Goal: Information Seeking & Learning: Learn about a topic

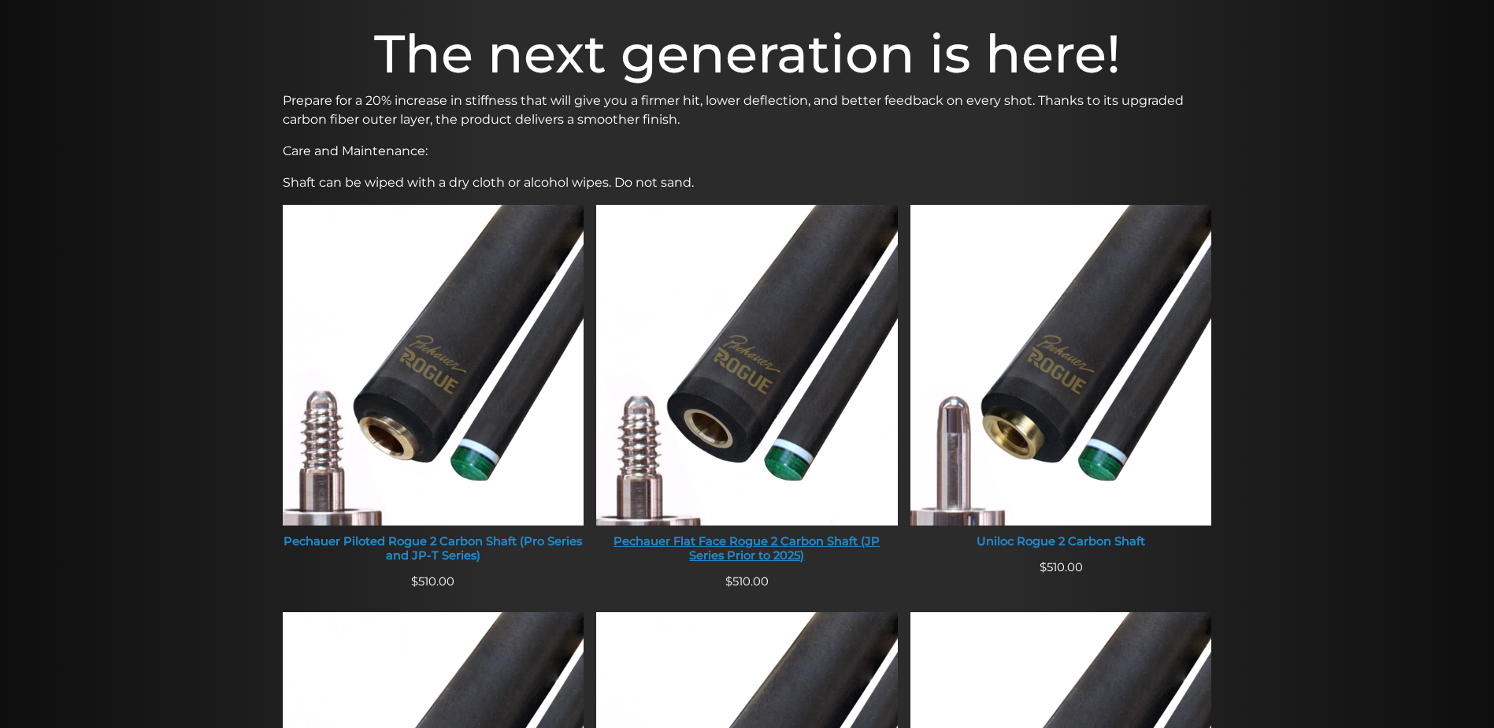
scroll to position [483, 0]
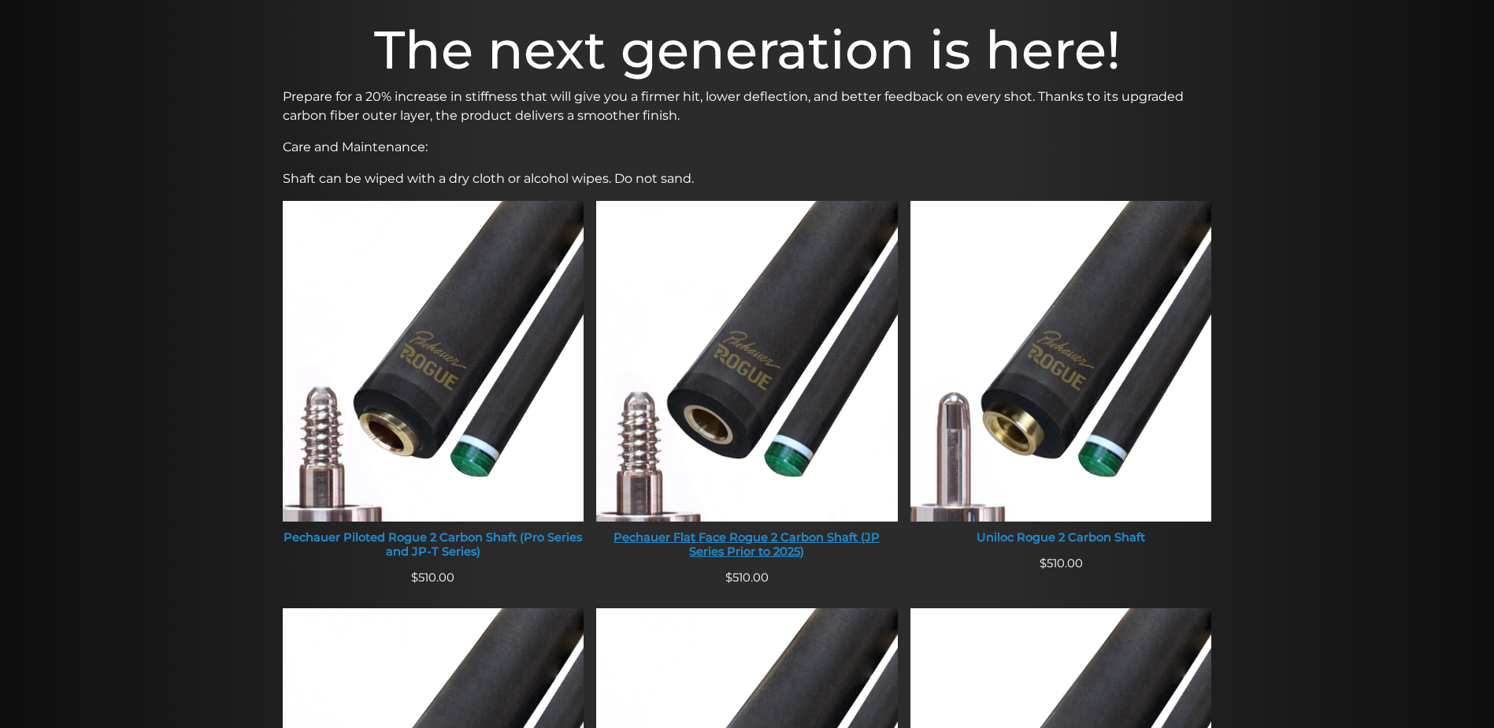
click at [732, 479] on img at bounding box center [747, 361] width 302 height 320
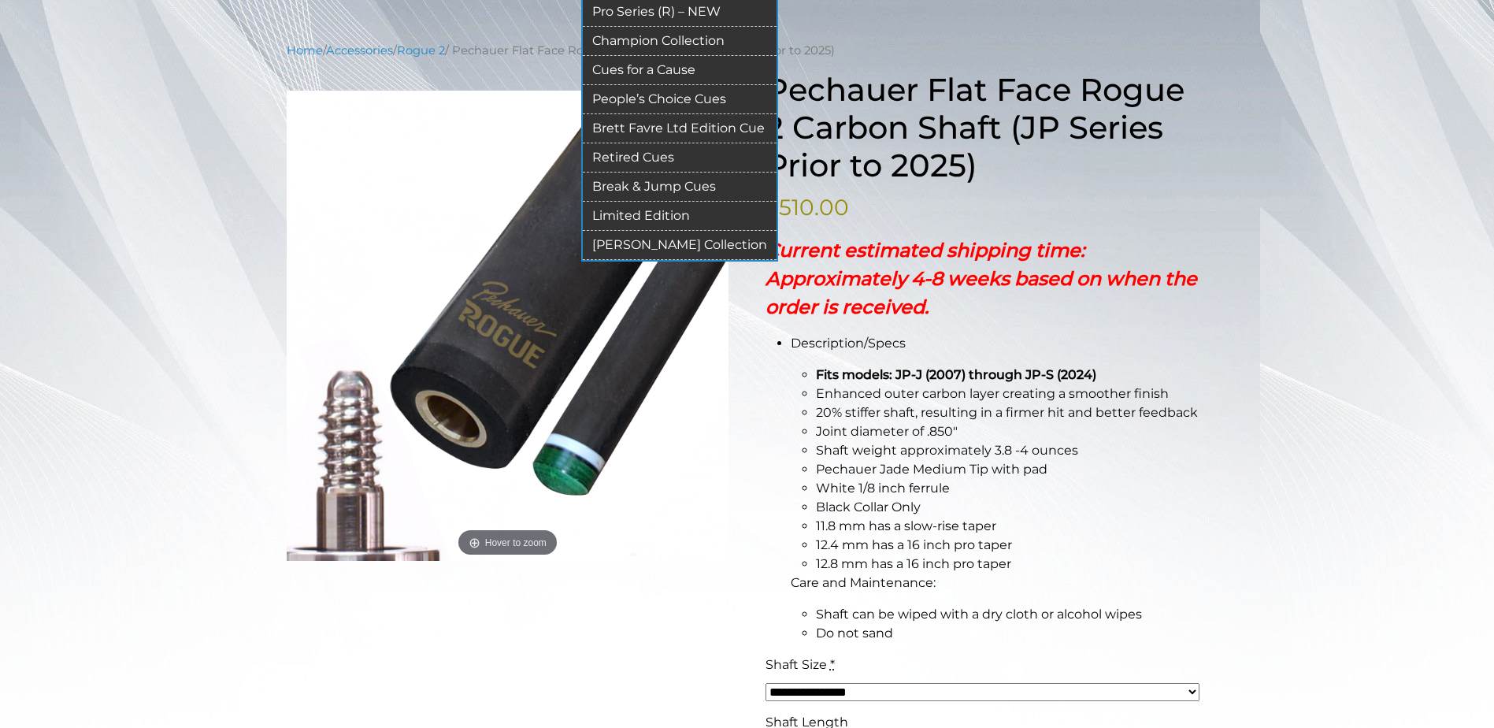
scroll to position [178, 0]
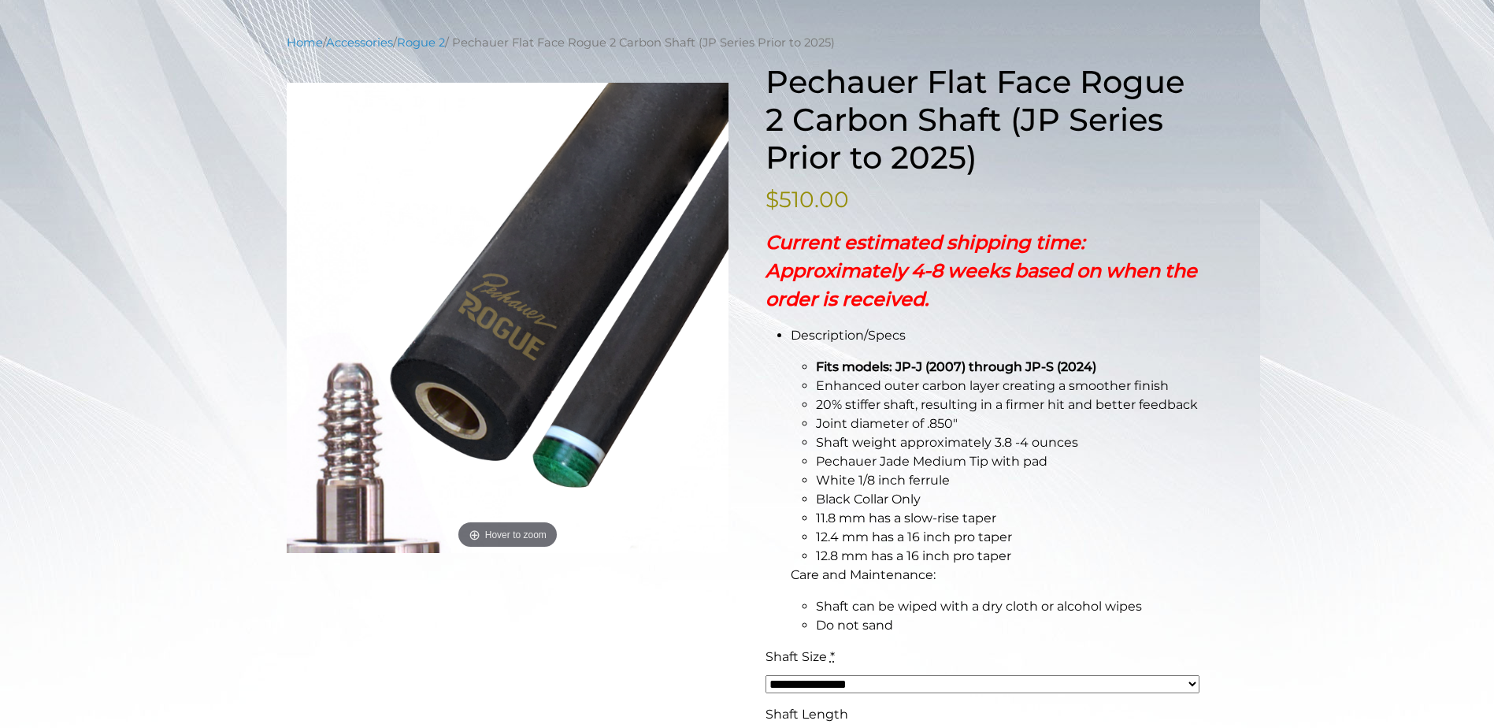
click at [1166, 252] on p "Current estimated shipping time: Approximately 4-8 weeks based on when the orde…" at bounding box center [986, 270] width 443 height 85
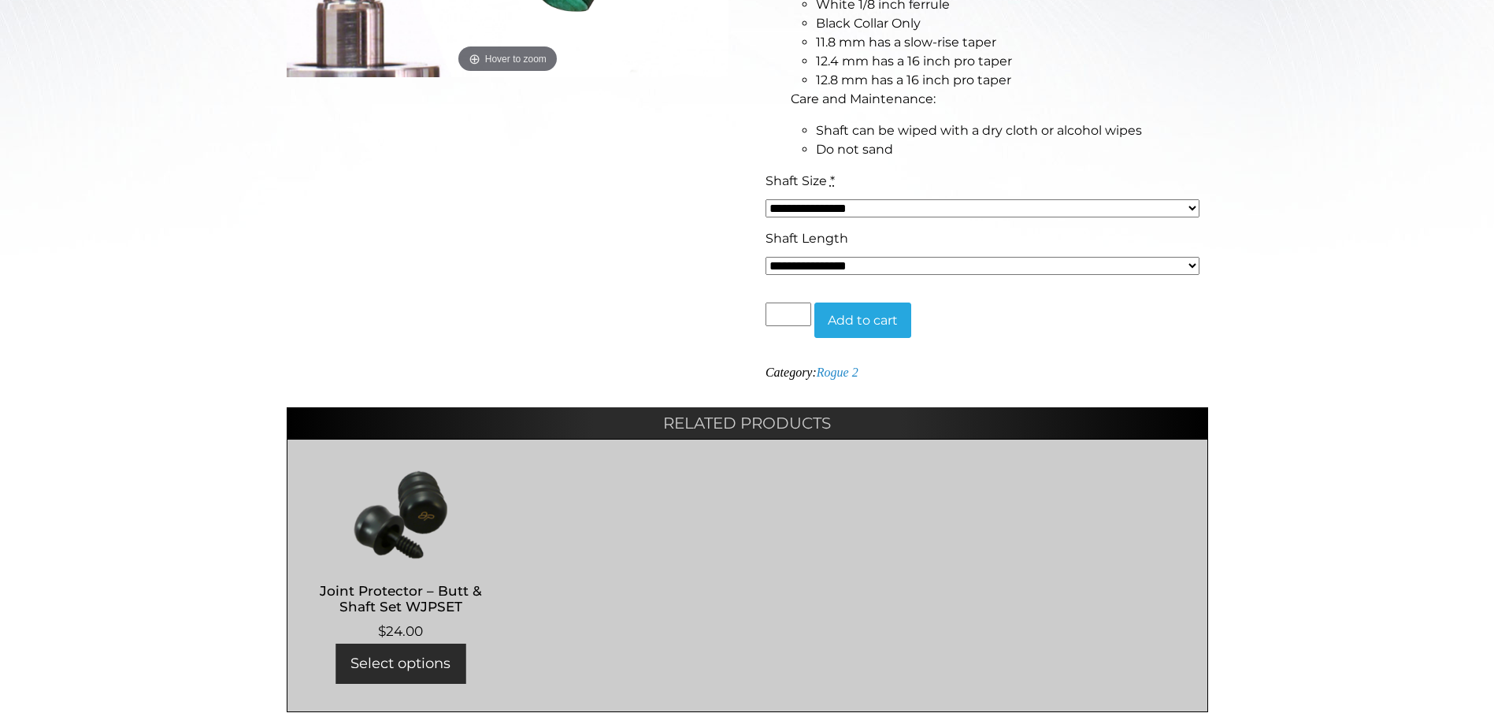
scroll to position [652, 0]
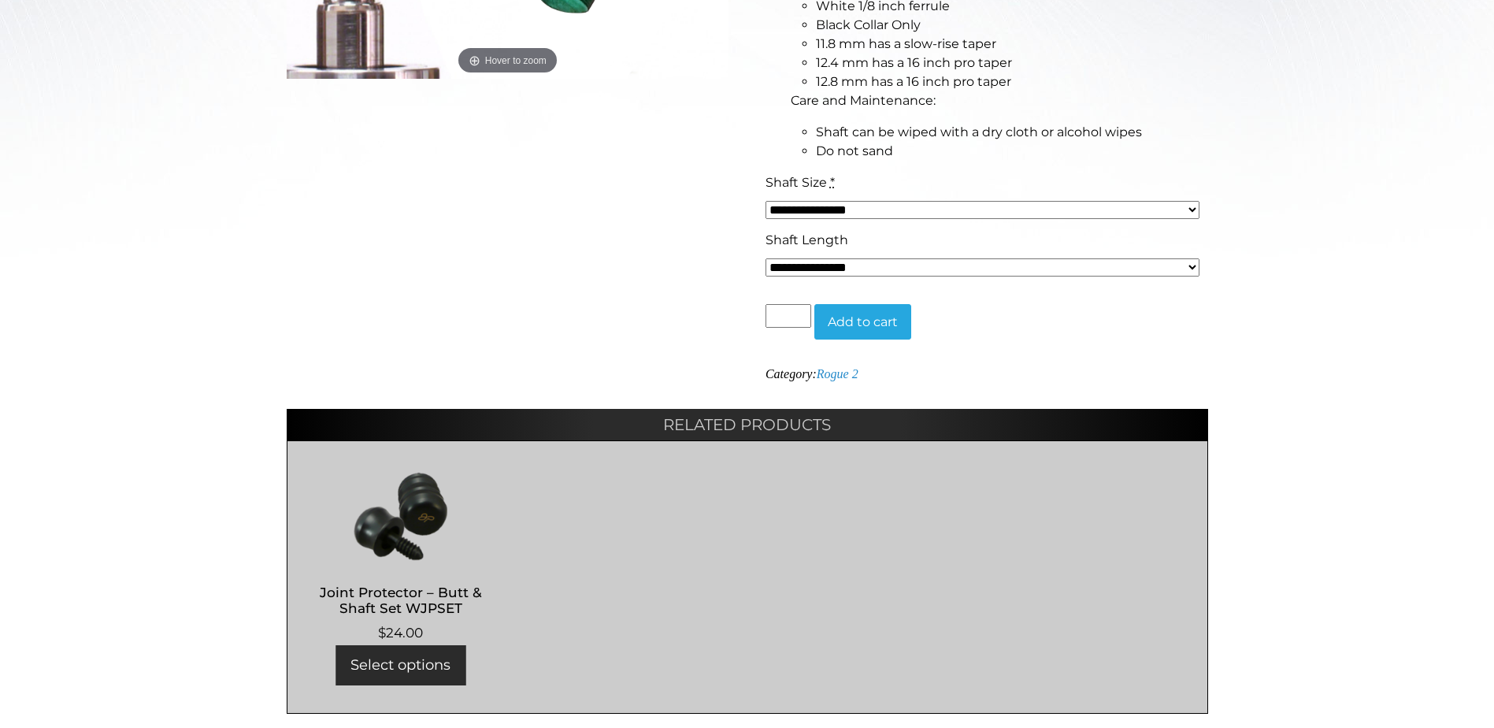
click at [951, 207] on select "**********" at bounding box center [982, 210] width 435 height 18
click at [1421, 209] on div "Home / Accessories / Rogue 2 / Pechauer Flat Face Rogue 2 Carbon Shaft (JP Seri…" at bounding box center [747, 137] width 1494 height 1154
click at [1125, 261] on select "**********" at bounding box center [982, 267] width 435 height 18
click at [1326, 235] on div "Home / Accessories / Rogue 2 / Pechauer Flat Face Rogue 2 Carbon Shaft (JP Seri…" at bounding box center [747, 137] width 1494 height 1154
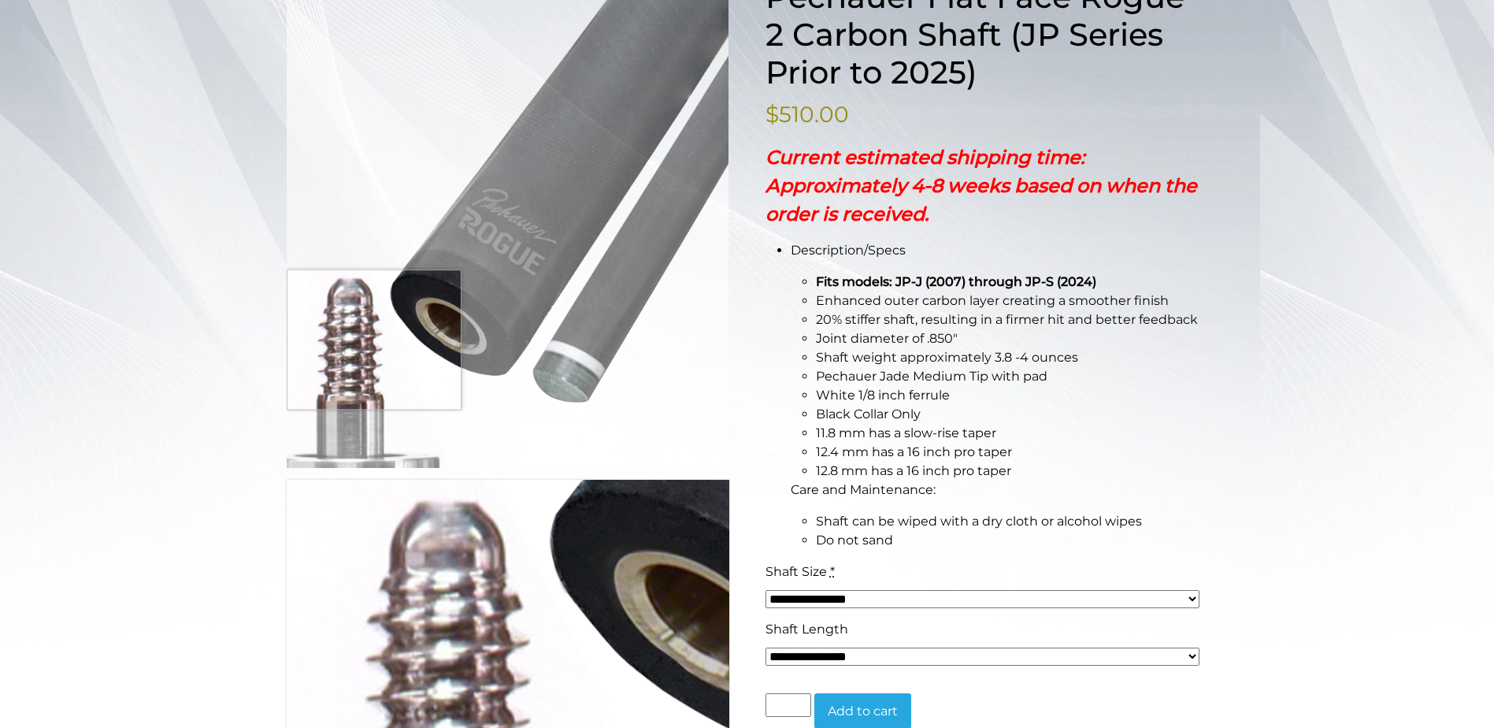
scroll to position [0, 0]
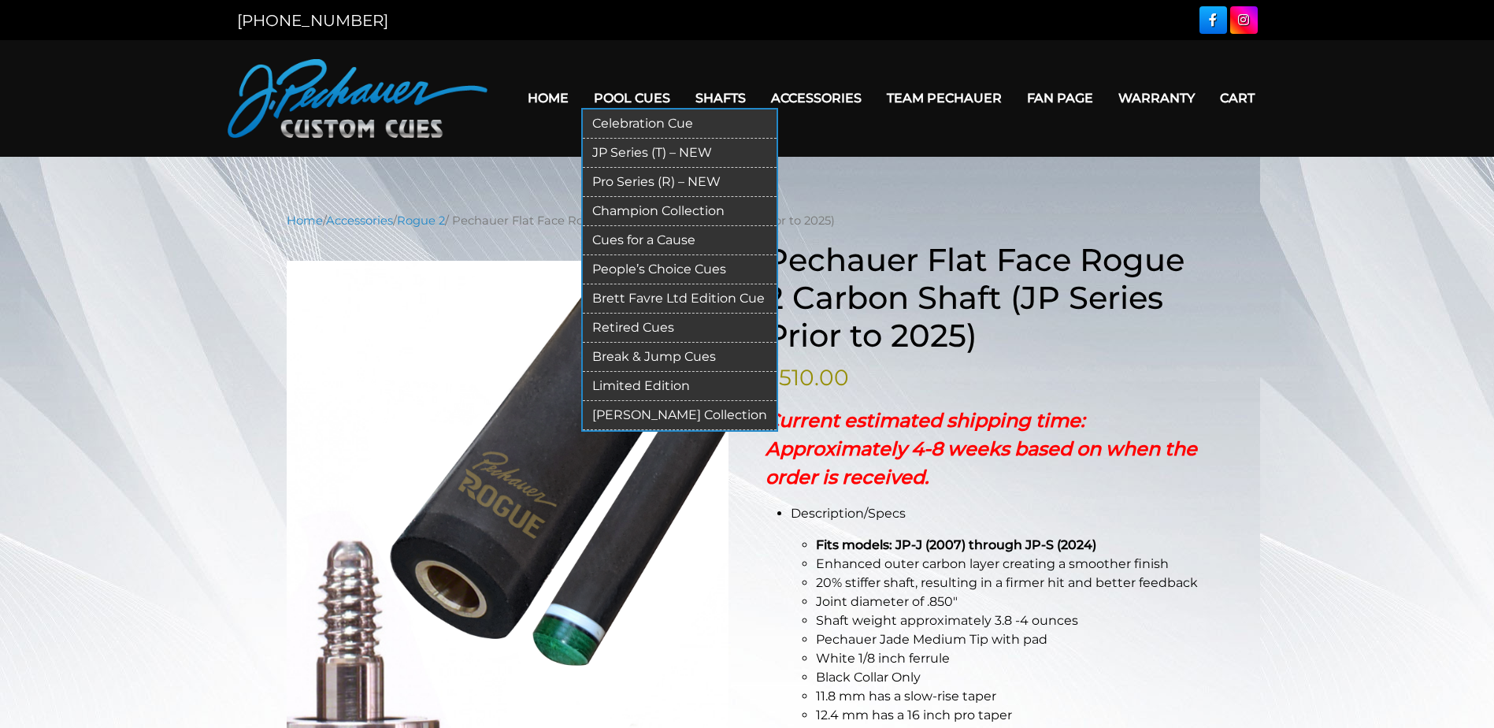
click at [676, 149] on link "JP Series (T) – NEW" at bounding box center [680, 153] width 194 height 29
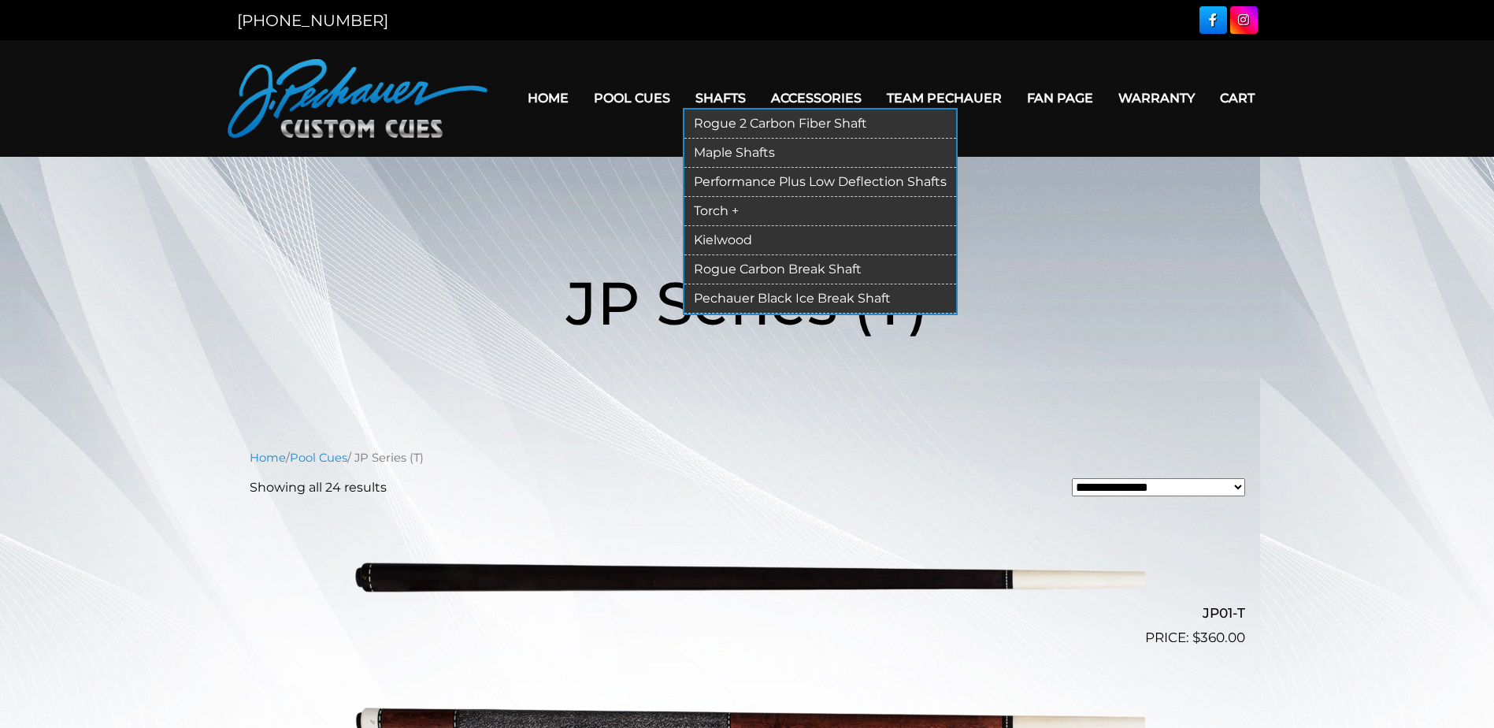
click at [706, 235] on link "Kielwood" at bounding box center [820, 240] width 272 height 29
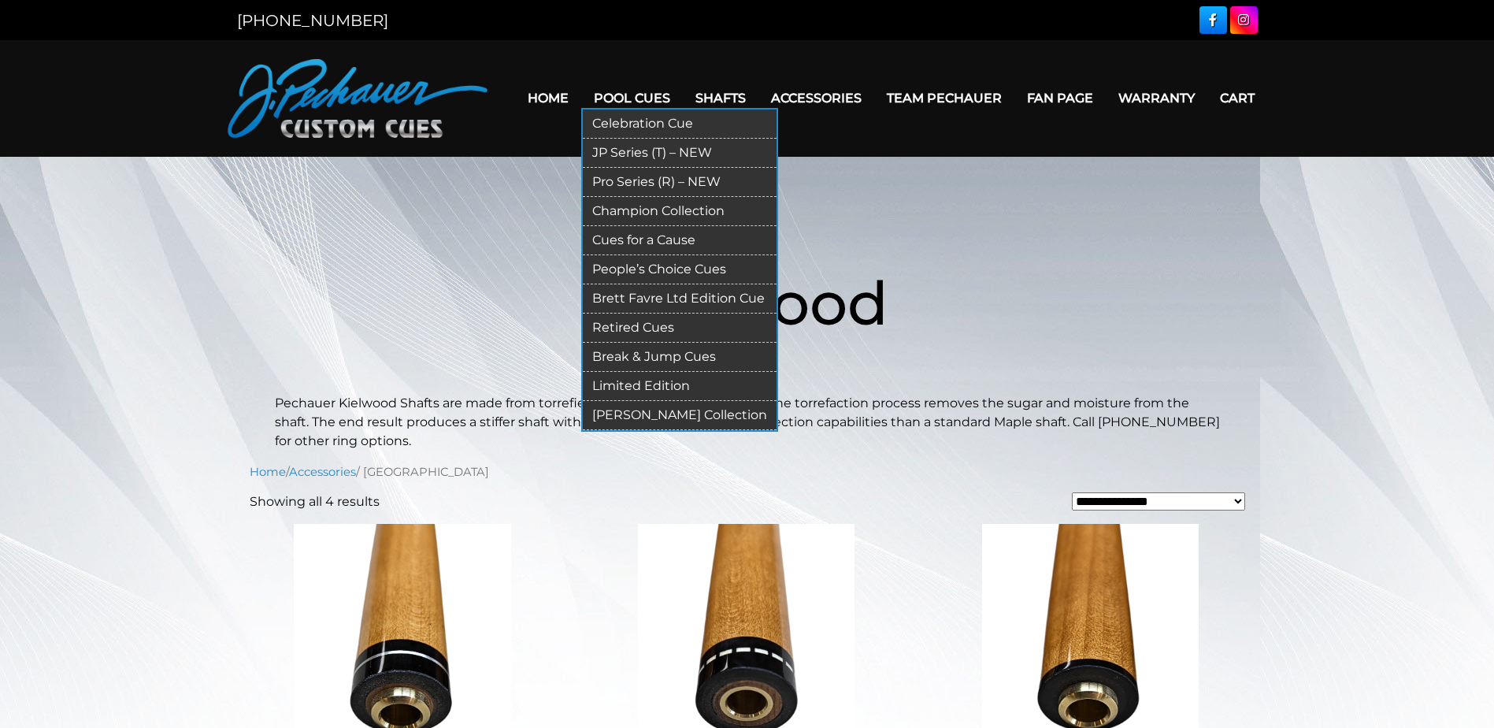
click at [666, 326] on link "Retired Cues" at bounding box center [680, 327] width 194 height 29
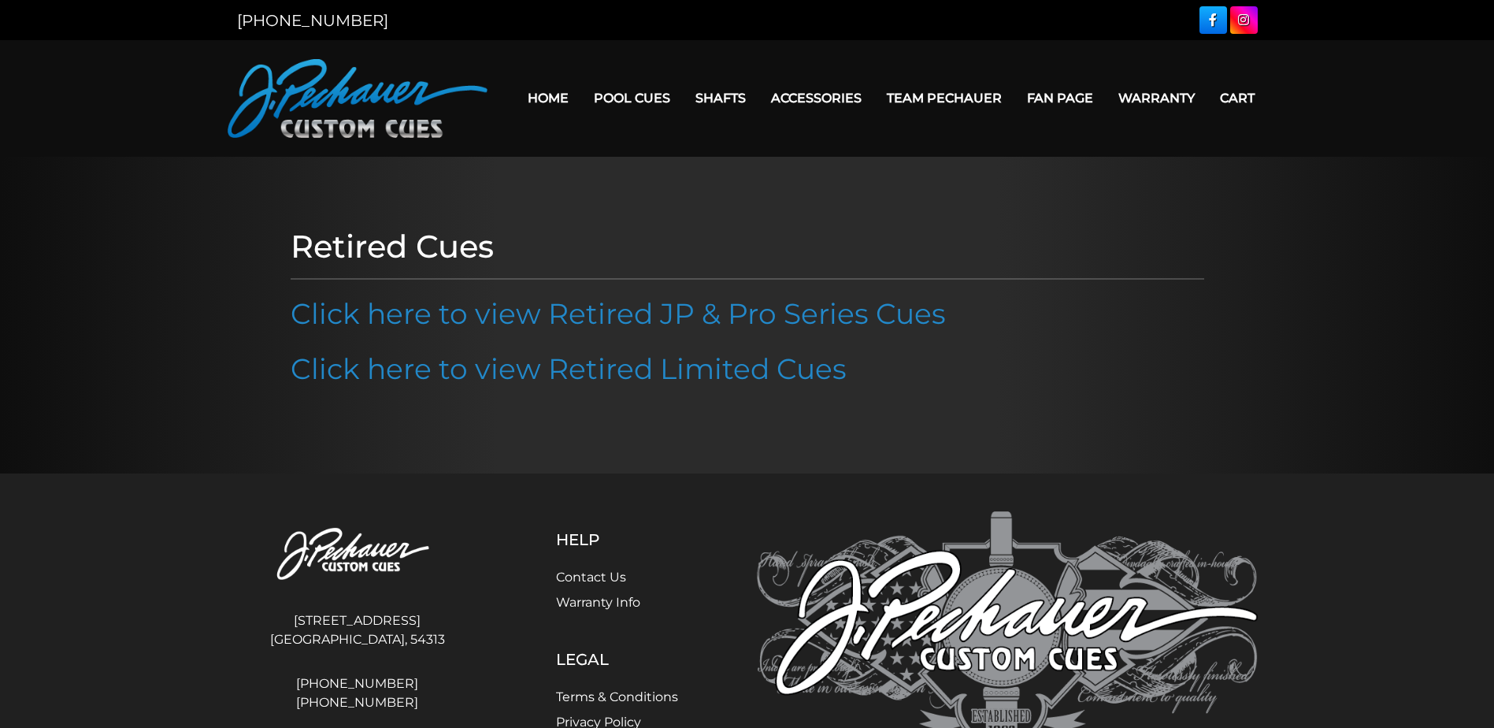
scroll to position [25, 0]
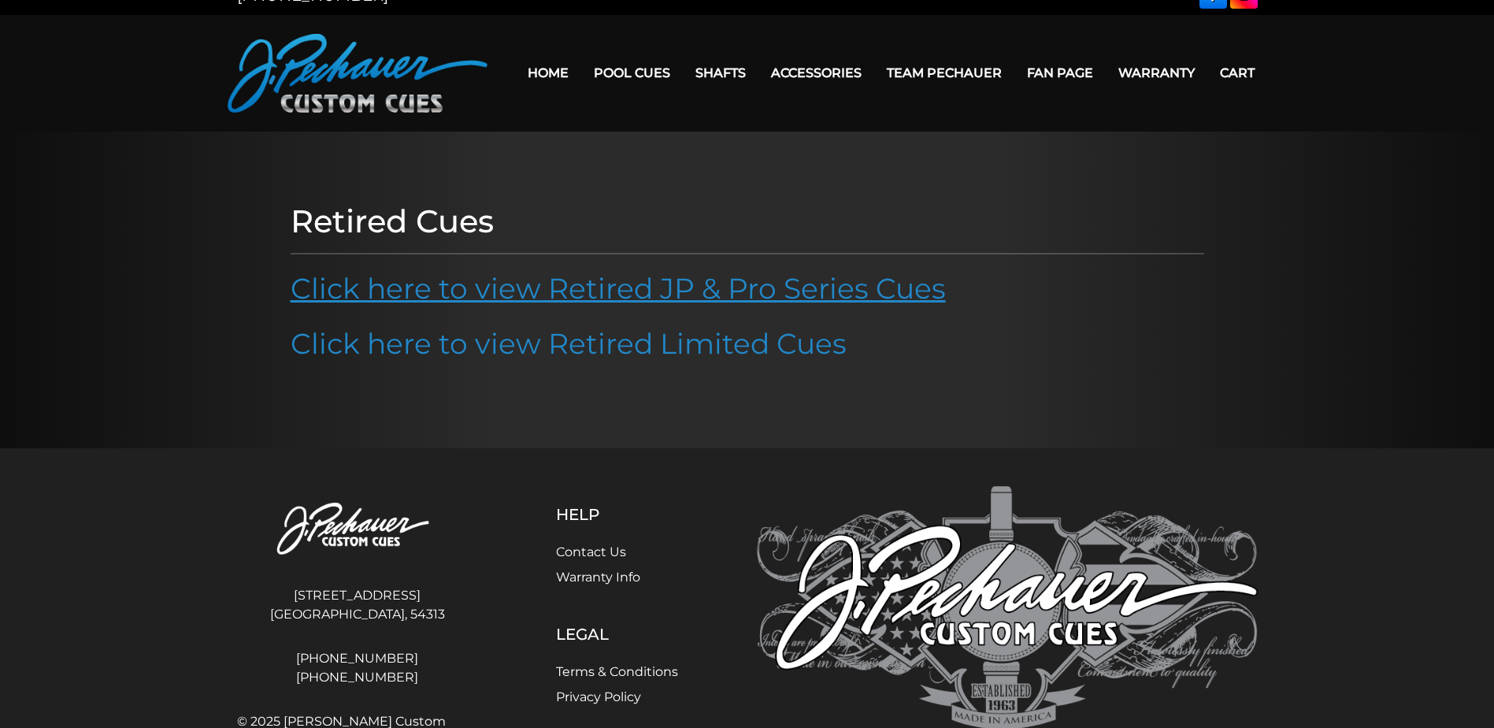
click at [678, 287] on link "Click here to view Retired JP & Pro Series Cues" at bounding box center [618, 288] width 655 height 35
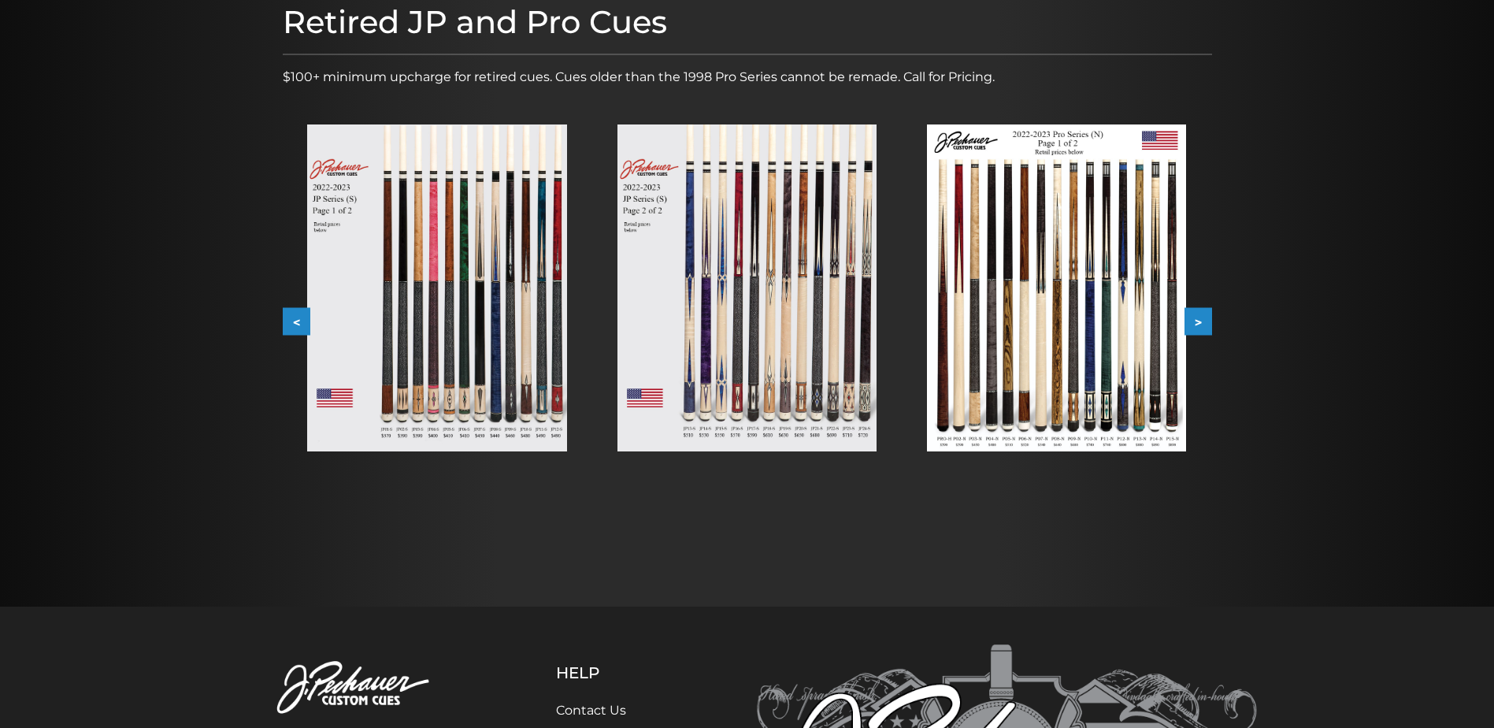
scroll to position [188, 0]
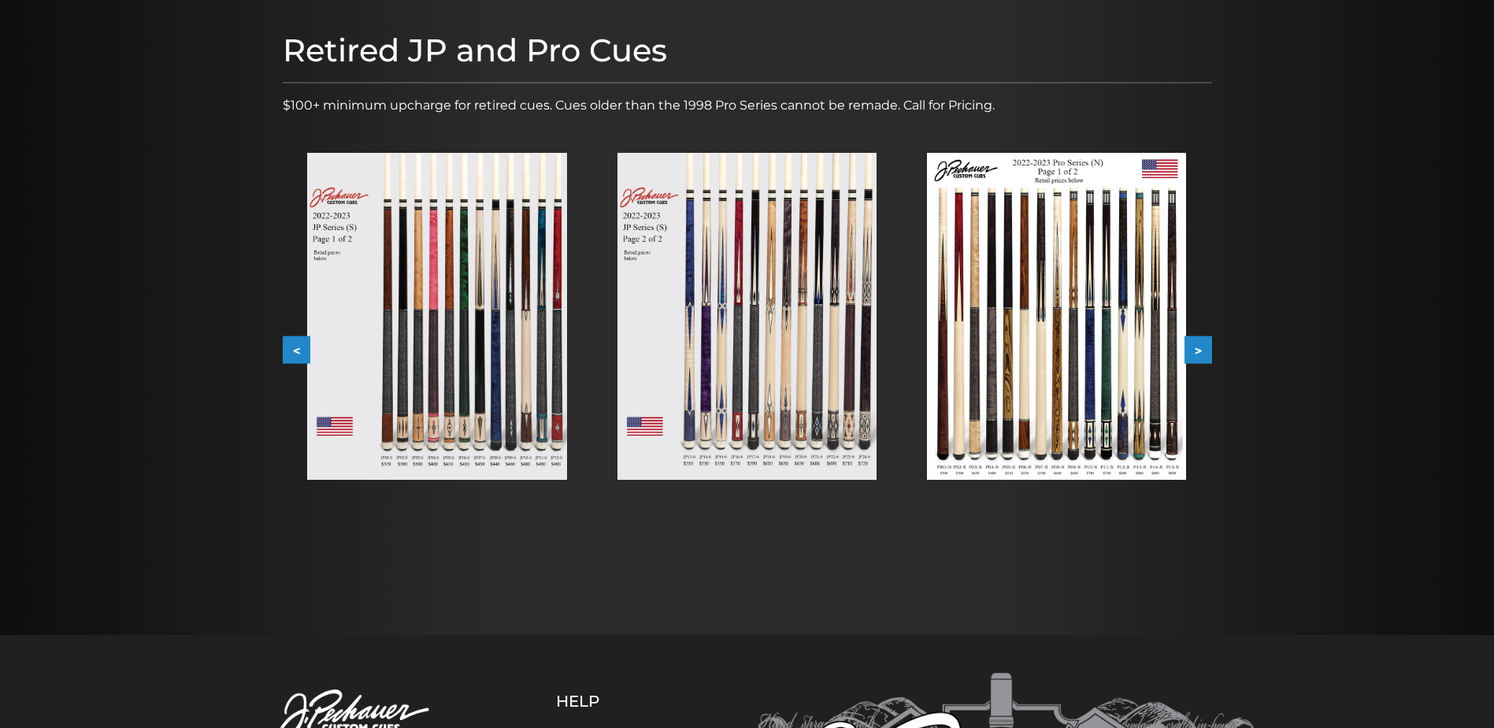
click at [1202, 350] on button ">" at bounding box center [1198, 350] width 28 height 28
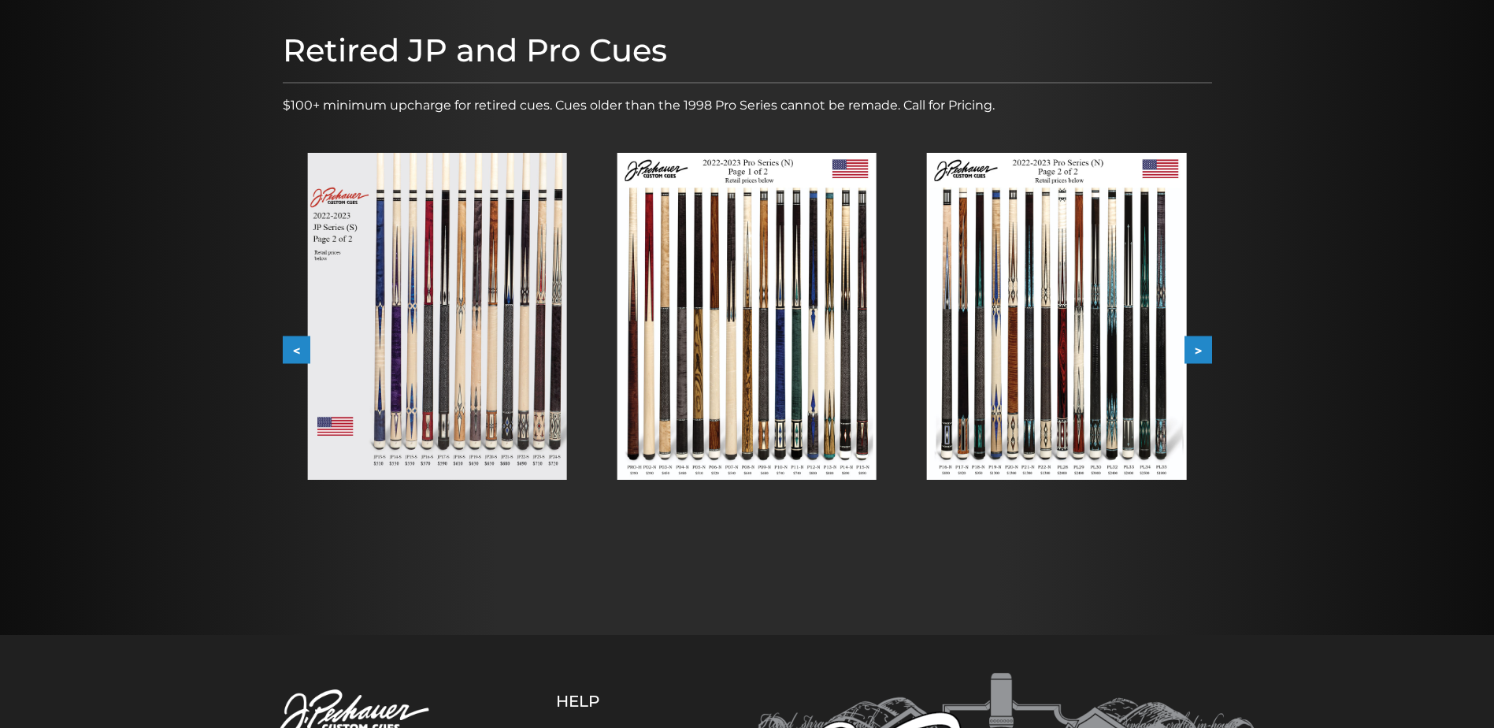
click at [1202, 350] on button ">" at bounding box center [1198, 350] width 28 height 28
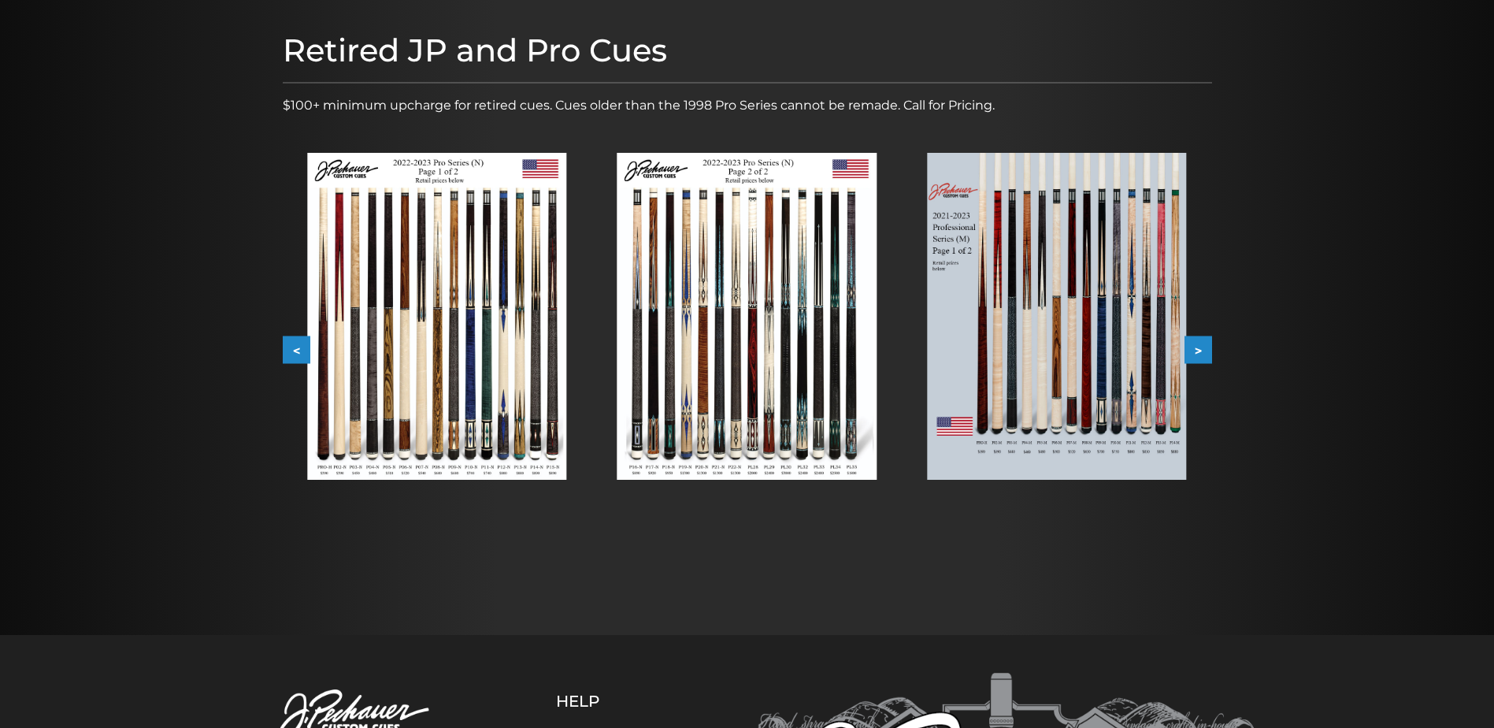
click at [1202, 350] on button ">" at bounding box center [1198, 350] width 28 height 28
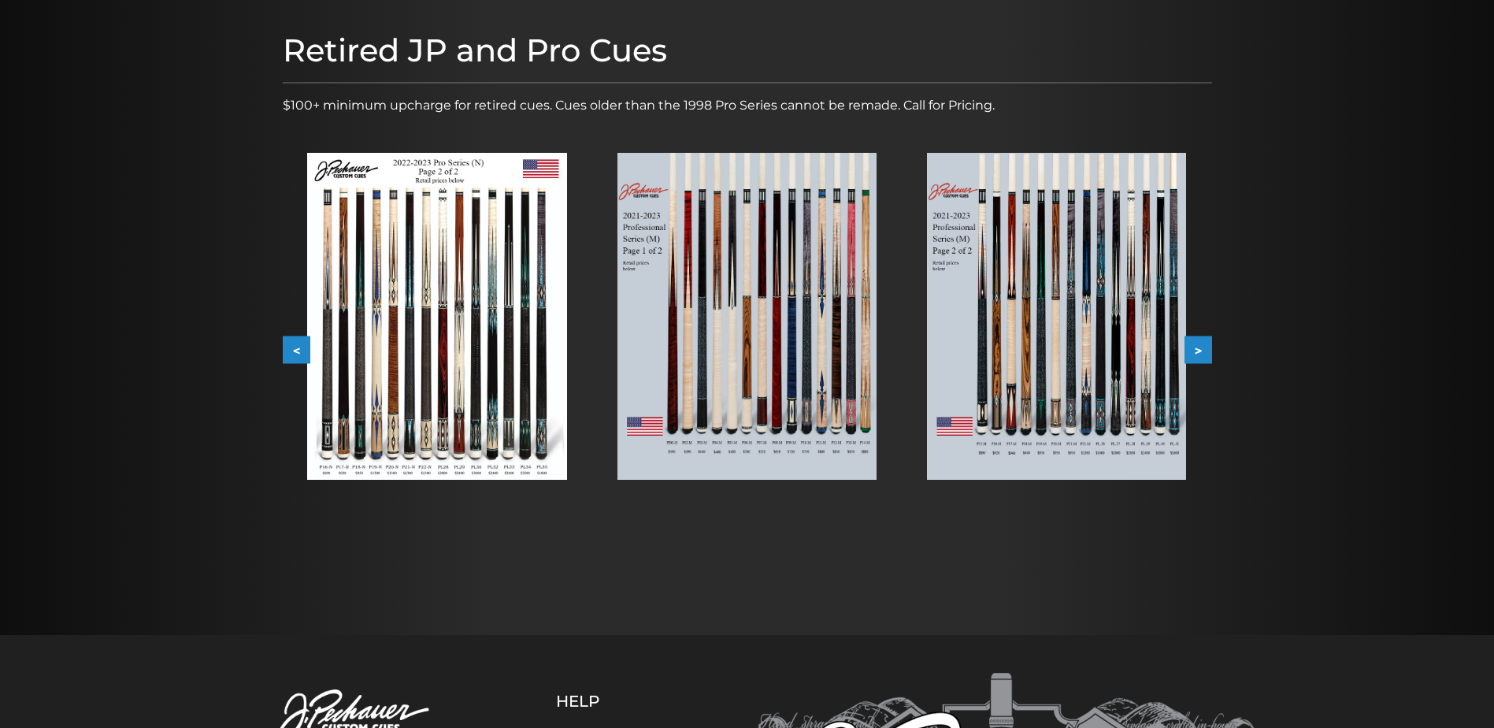
click at [1202, 350] on button ">" at bounding box center [1198, 350] width 28 height 28
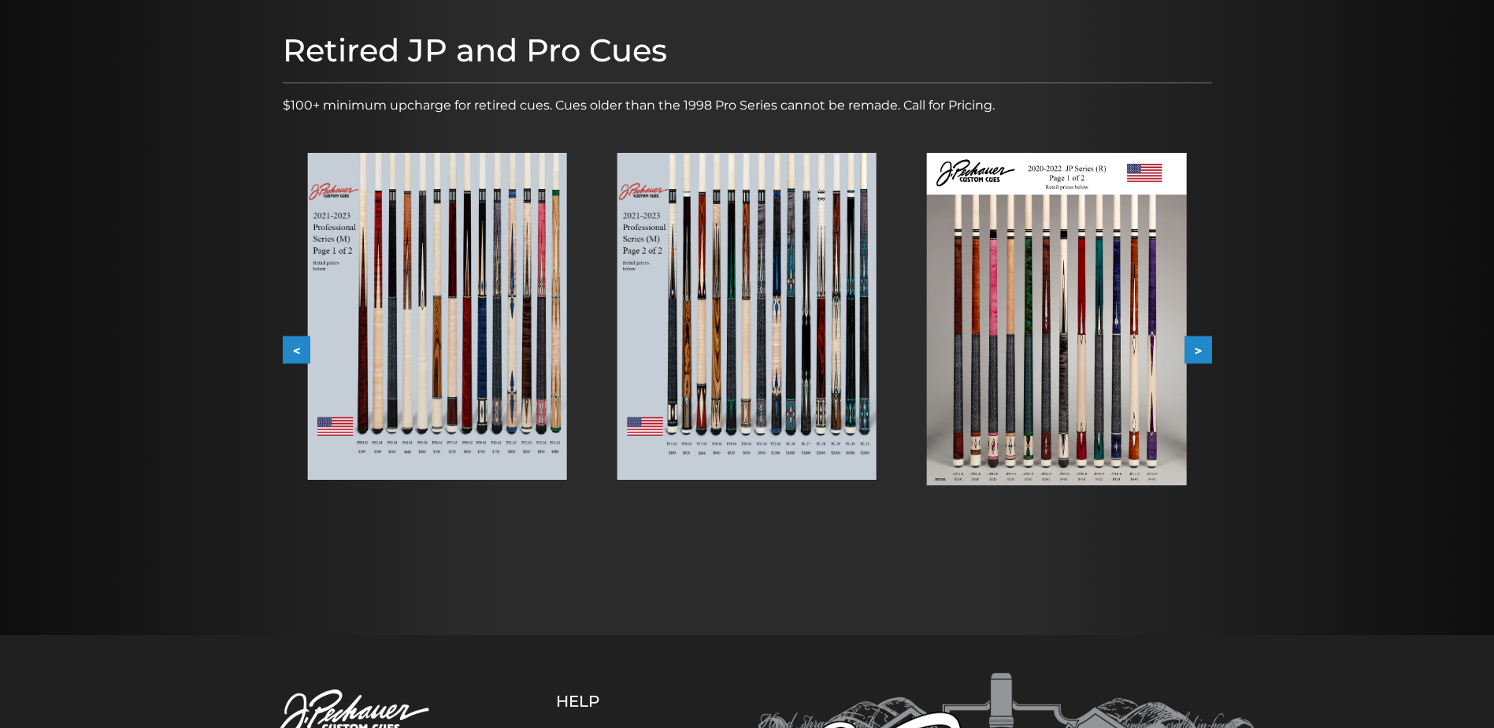
click at [299, 350] on button "<" at bounding box center [297, 350] width 28 height 28
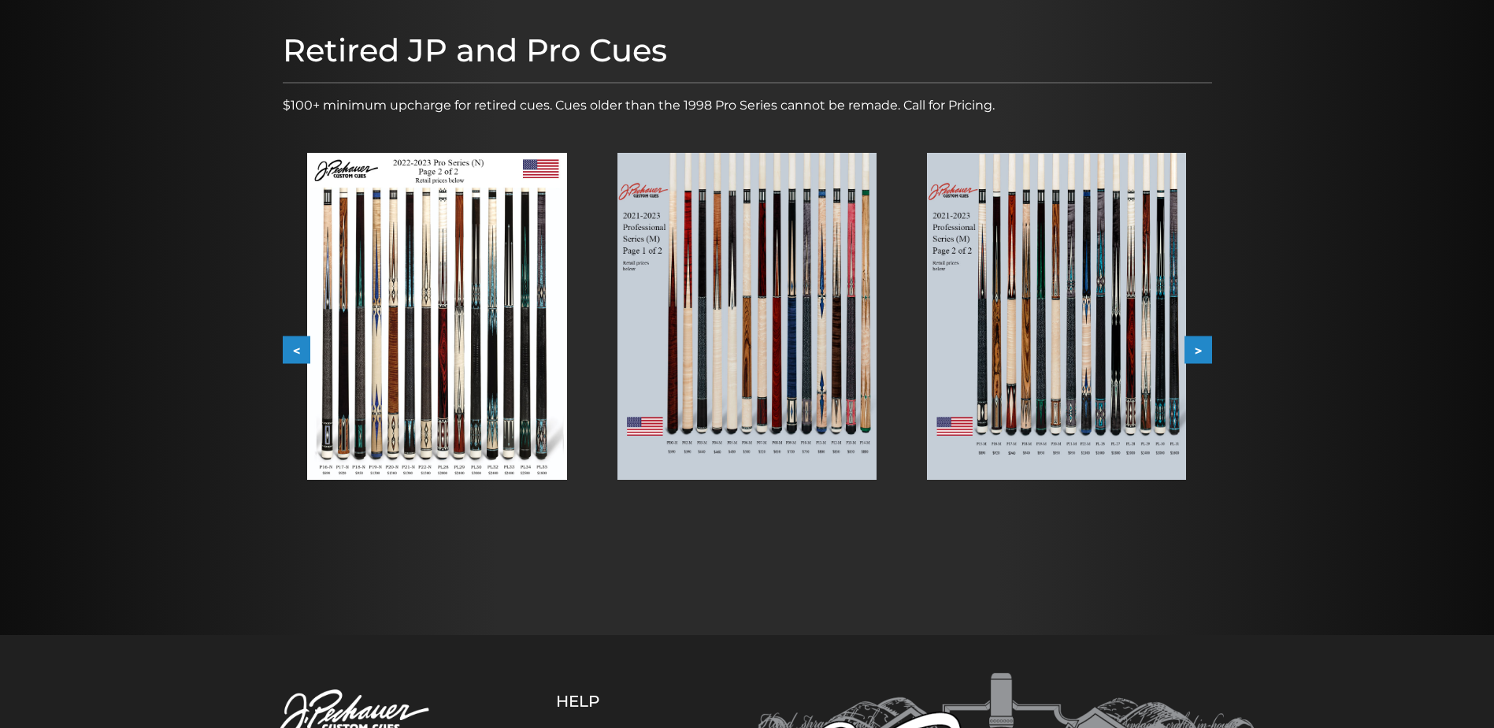
click at [299, 350] on button "<" at bounding box center [297, 350] width 28 height 28
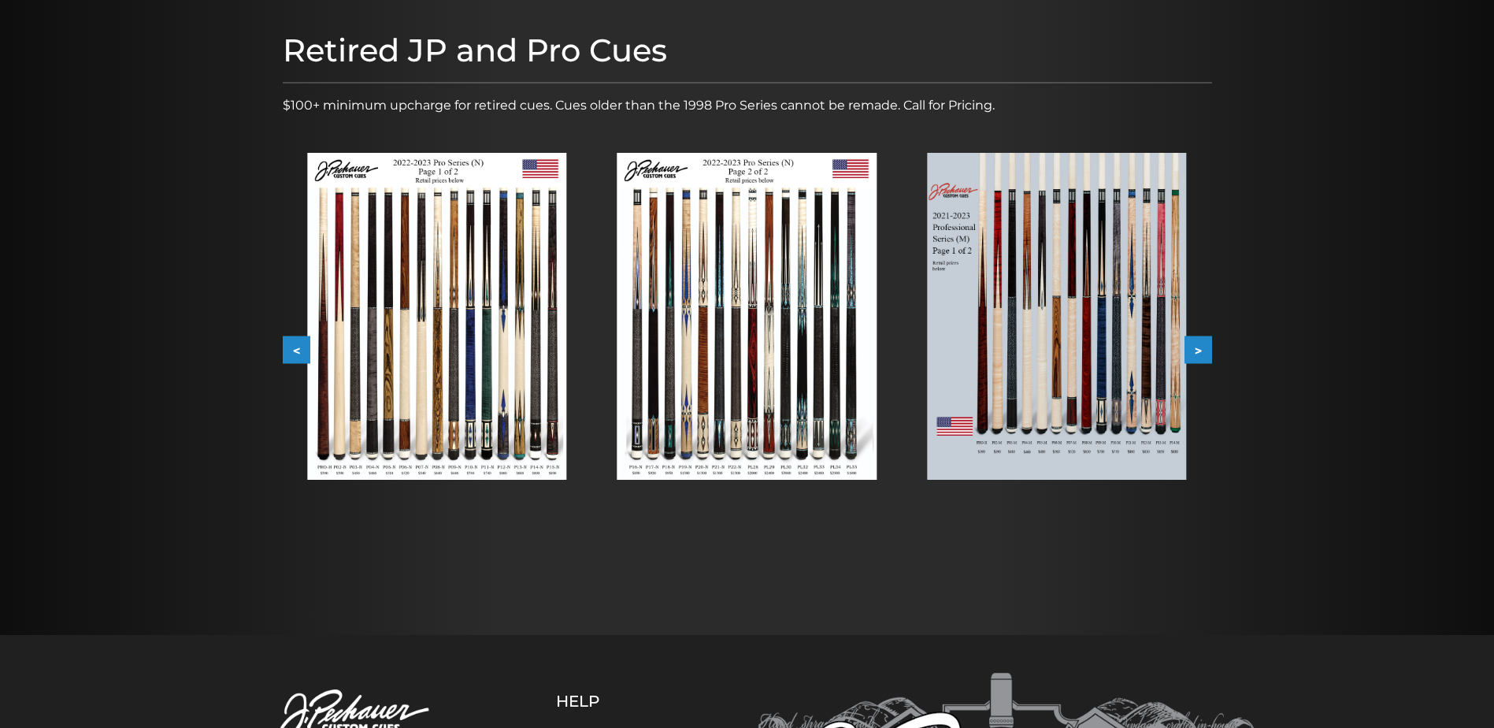
click at [299, 350] on button "<" at bounding box center [297, 350] width 28 height 28
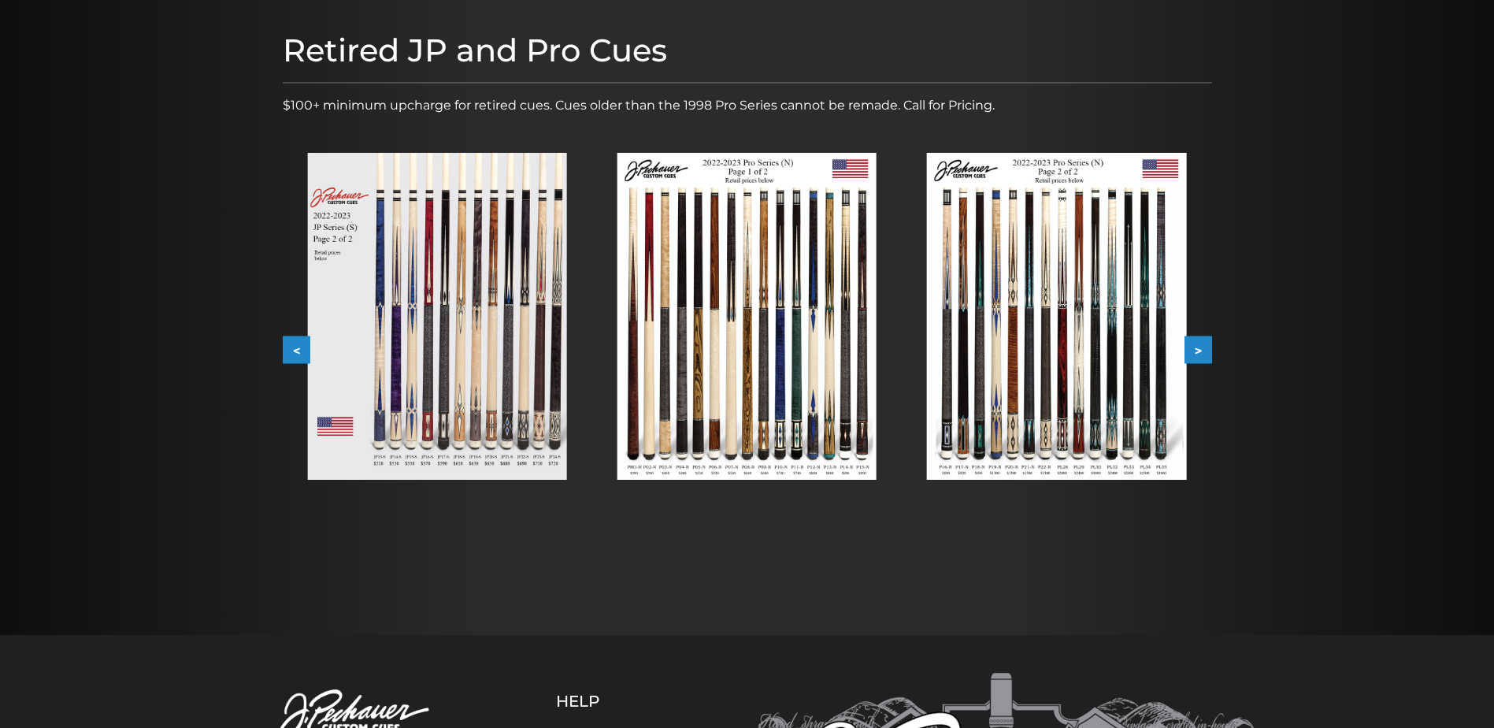
click at [299, 350] on button "<" at bounding box center [297, 350] width 28 height 28
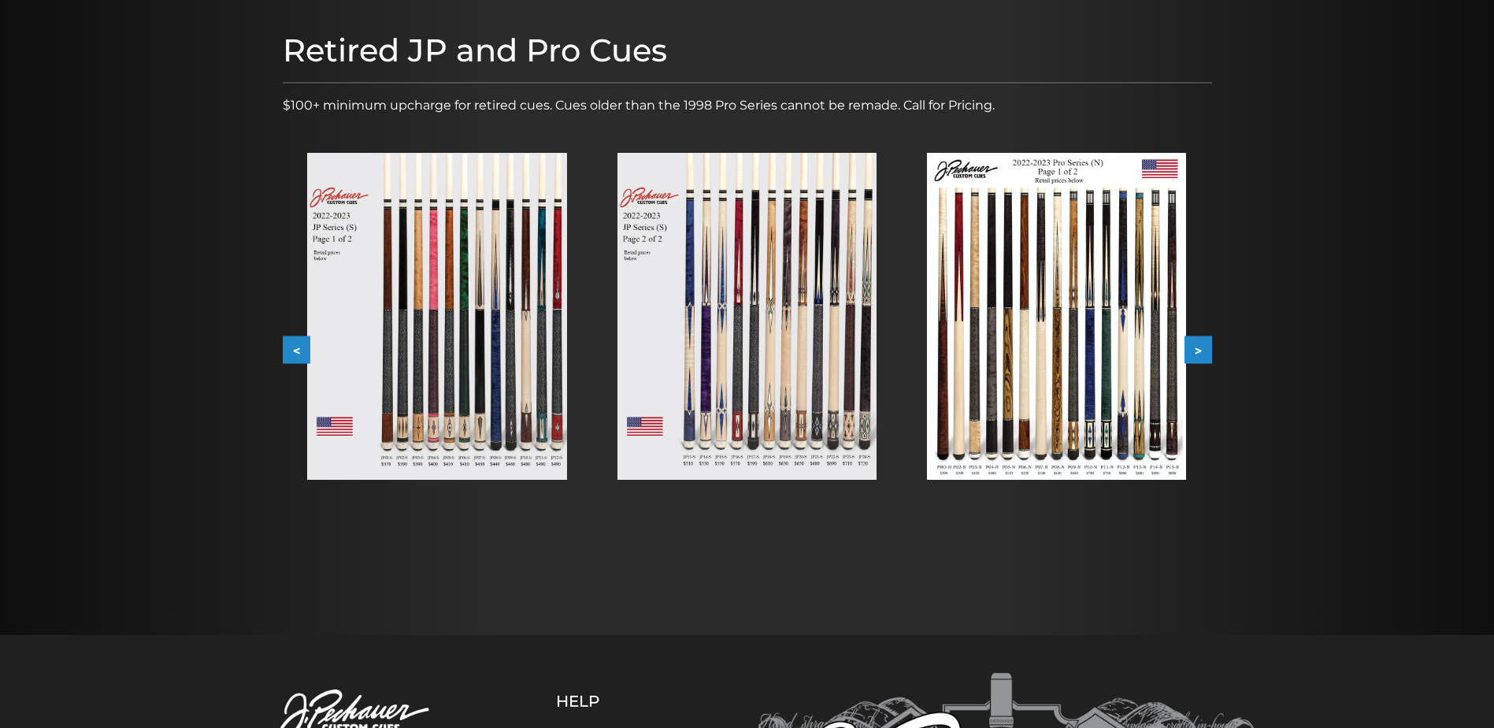
click at [299, 350] on button "<" at bounding box center [297, 350] width 28 height 28
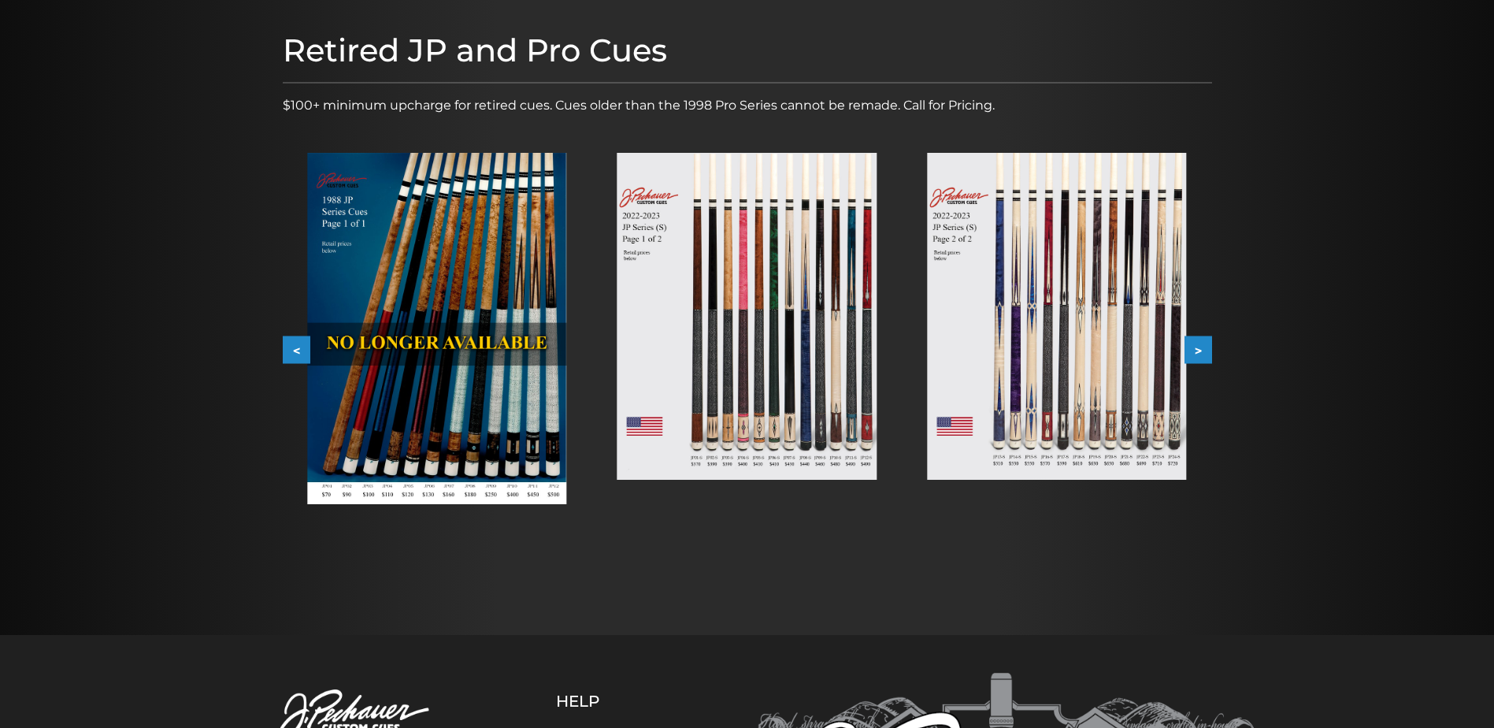
click at [299, 350] on button "<" at bounding box center [297, 350] width 28 height 28
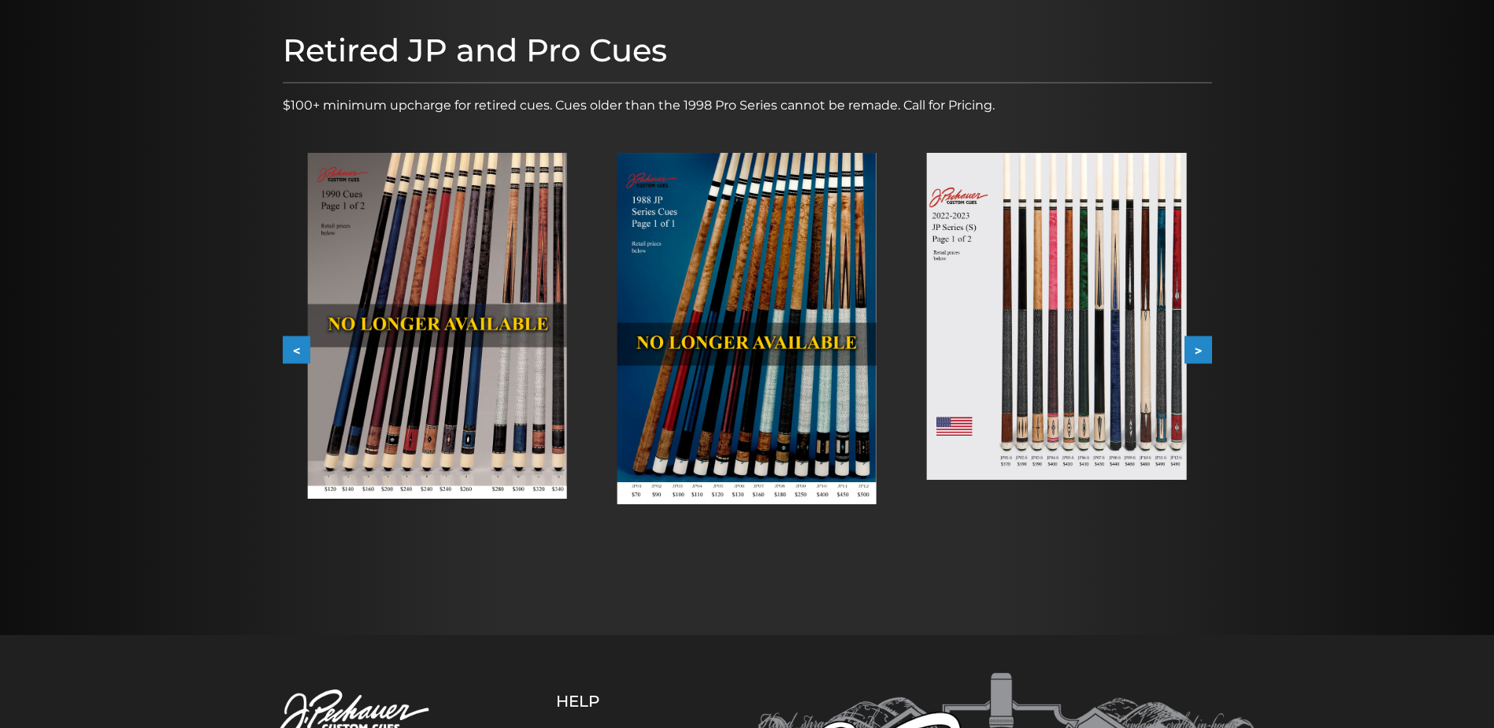
click at [1203, 339] on button ">" at bounding box center [1198, 350] width 28 height 28
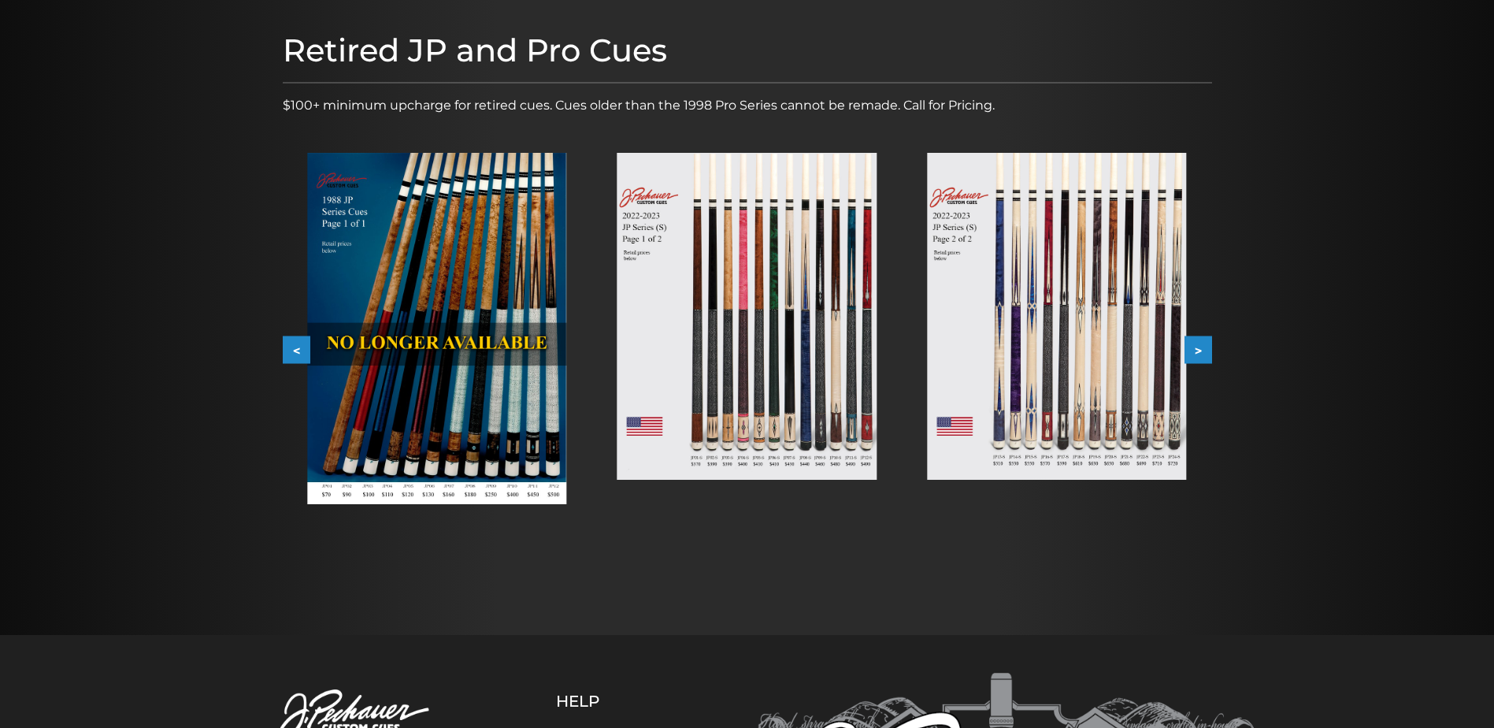
click at [1015, 394] on img at bounding box center [1056, 316] width 259 height 327
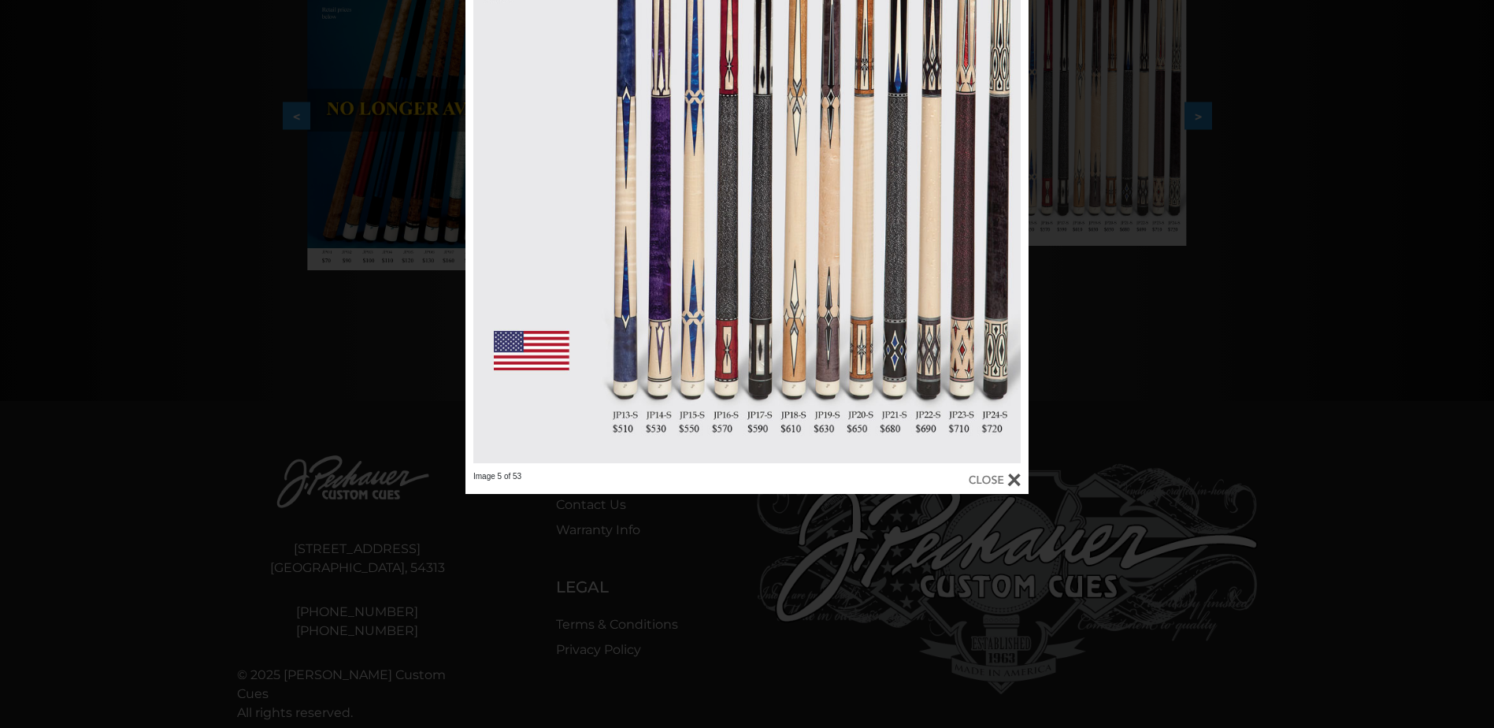
scroll to position [445, 0]
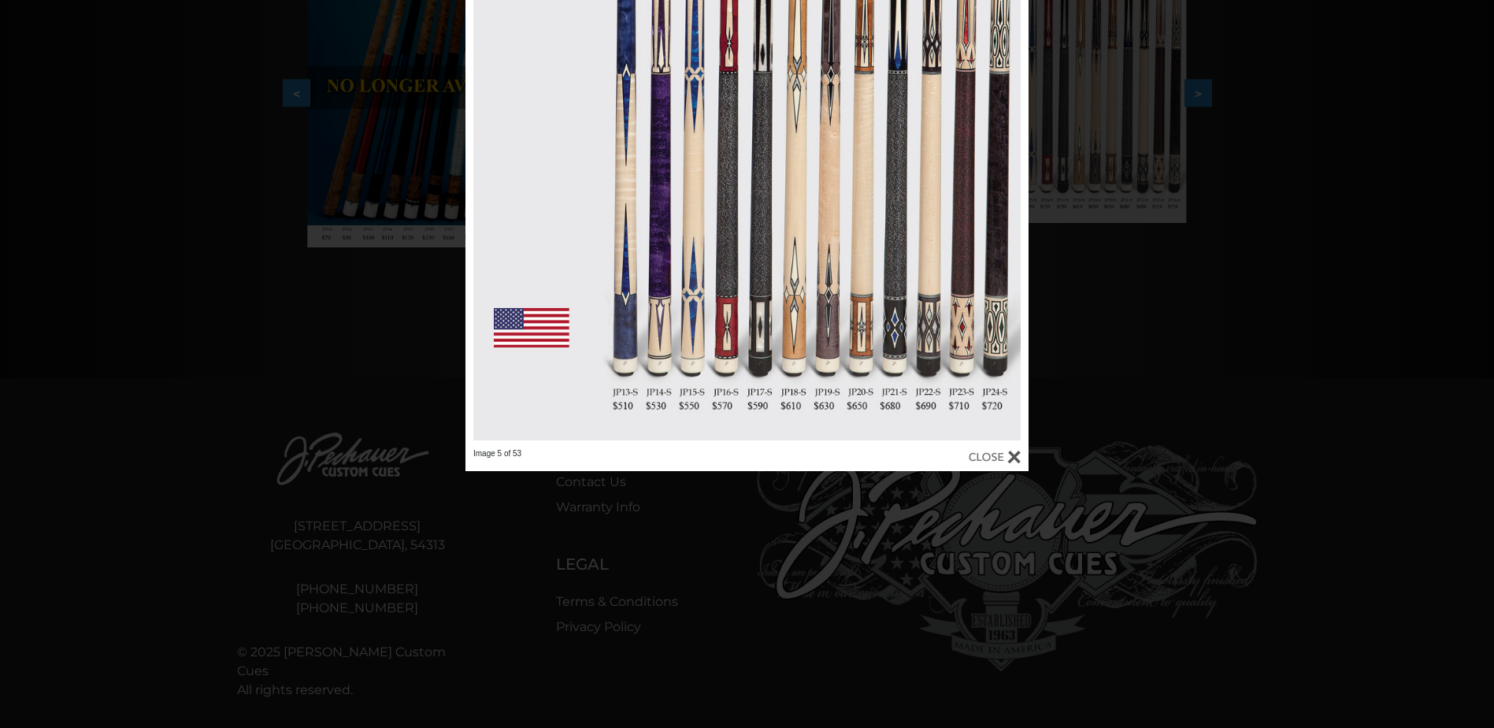
click at [746, 394] on div at bounding box center [746, 95] width 563 height 705
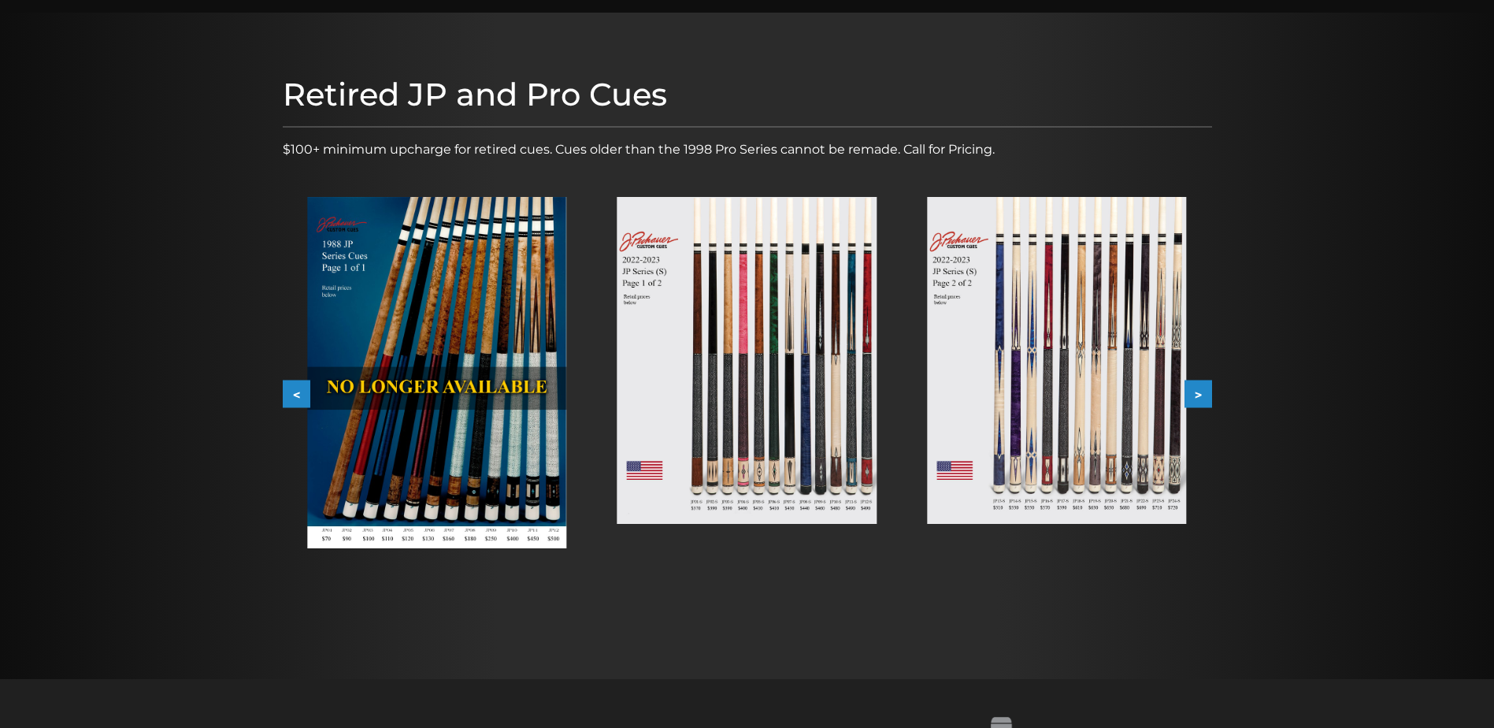
scroll to position [0, 0]
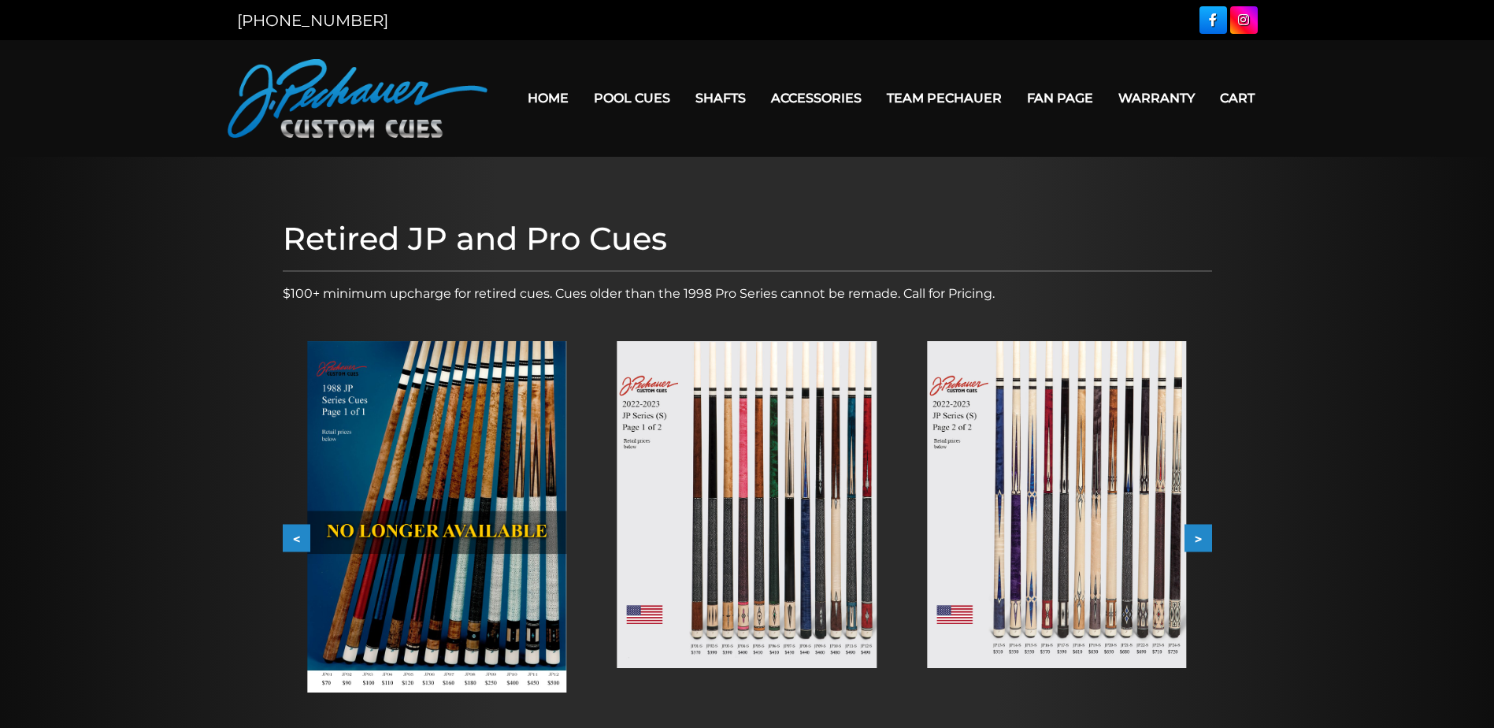
click at [1053, 573] on img at bounding box center [1056, 504] width 259 height 327
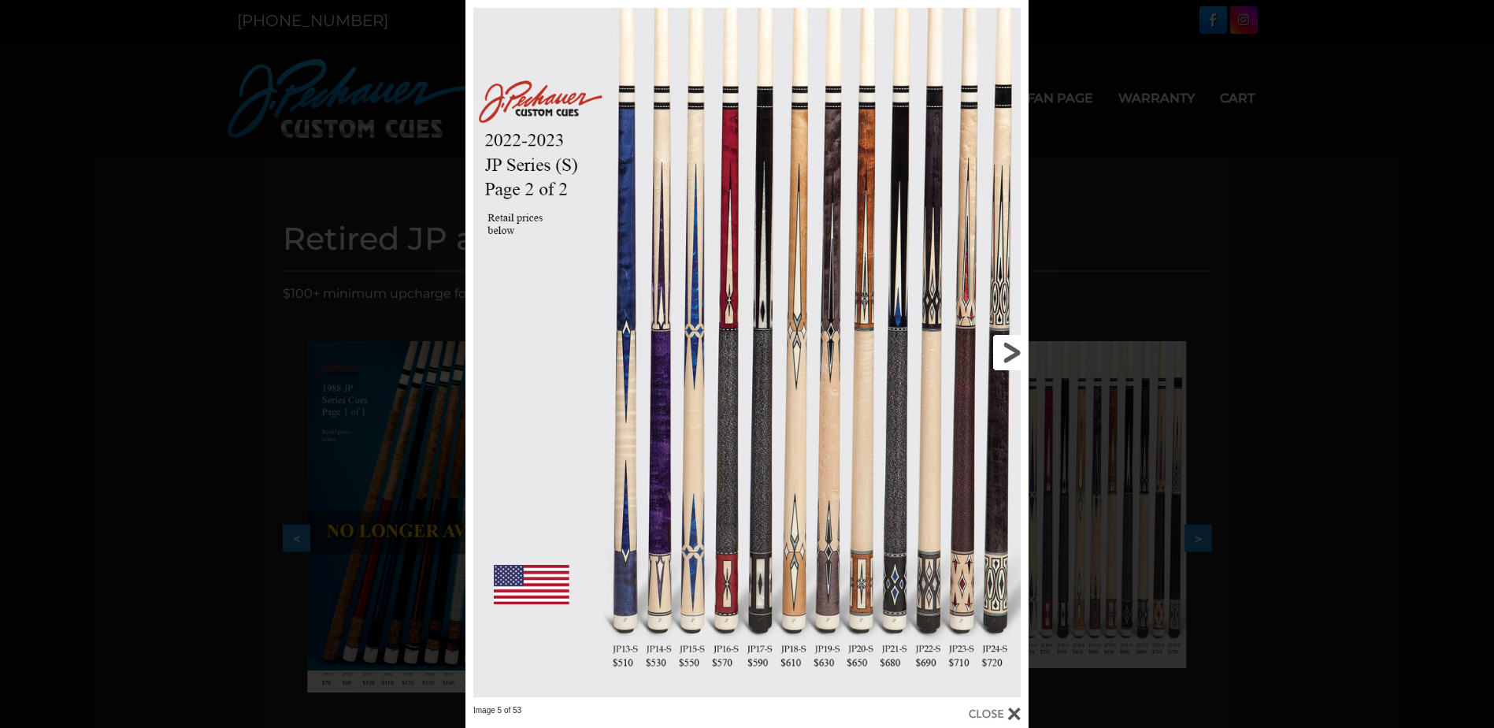
click at [1002, 341] on link at bounding box center [902, 352] width 254 height 705
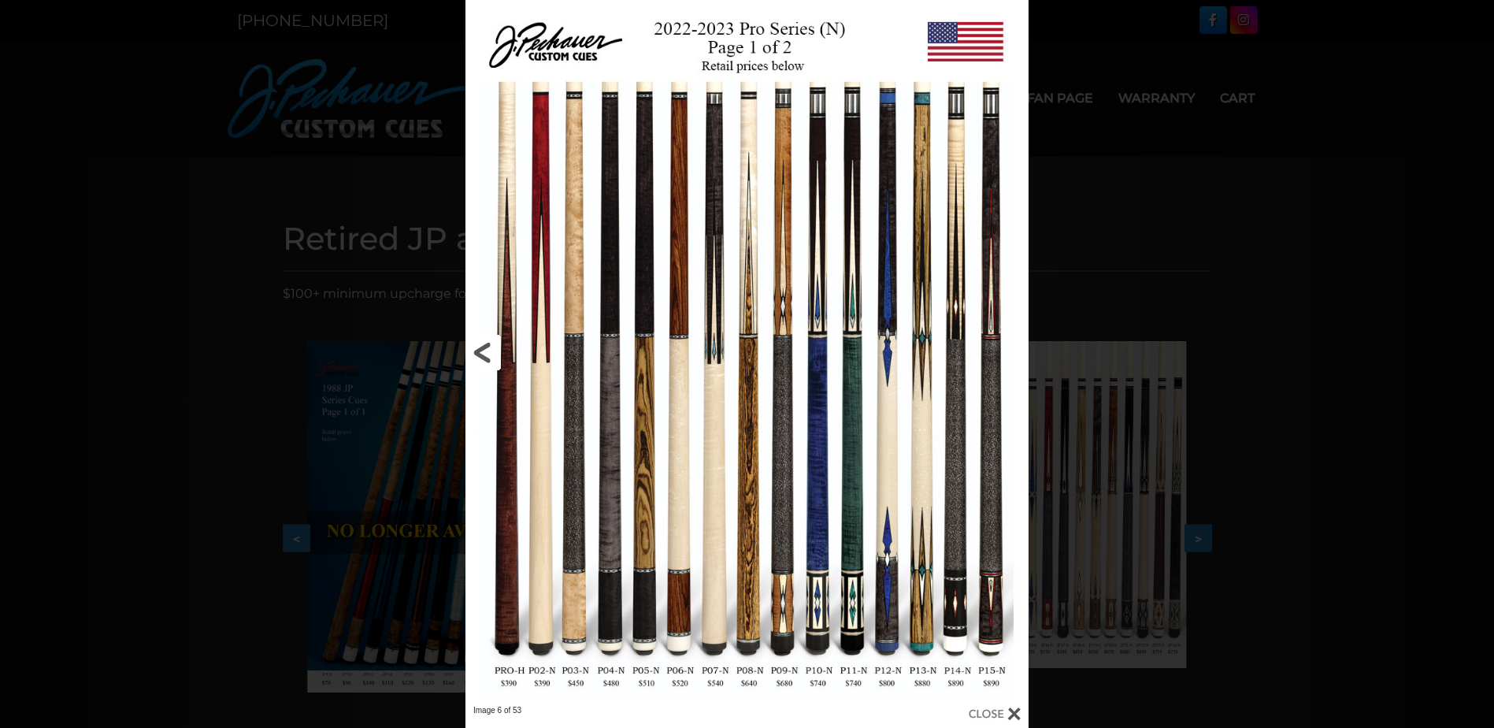
click at [501, 357] on link at bounding box center [592, 352] width 254 height 705
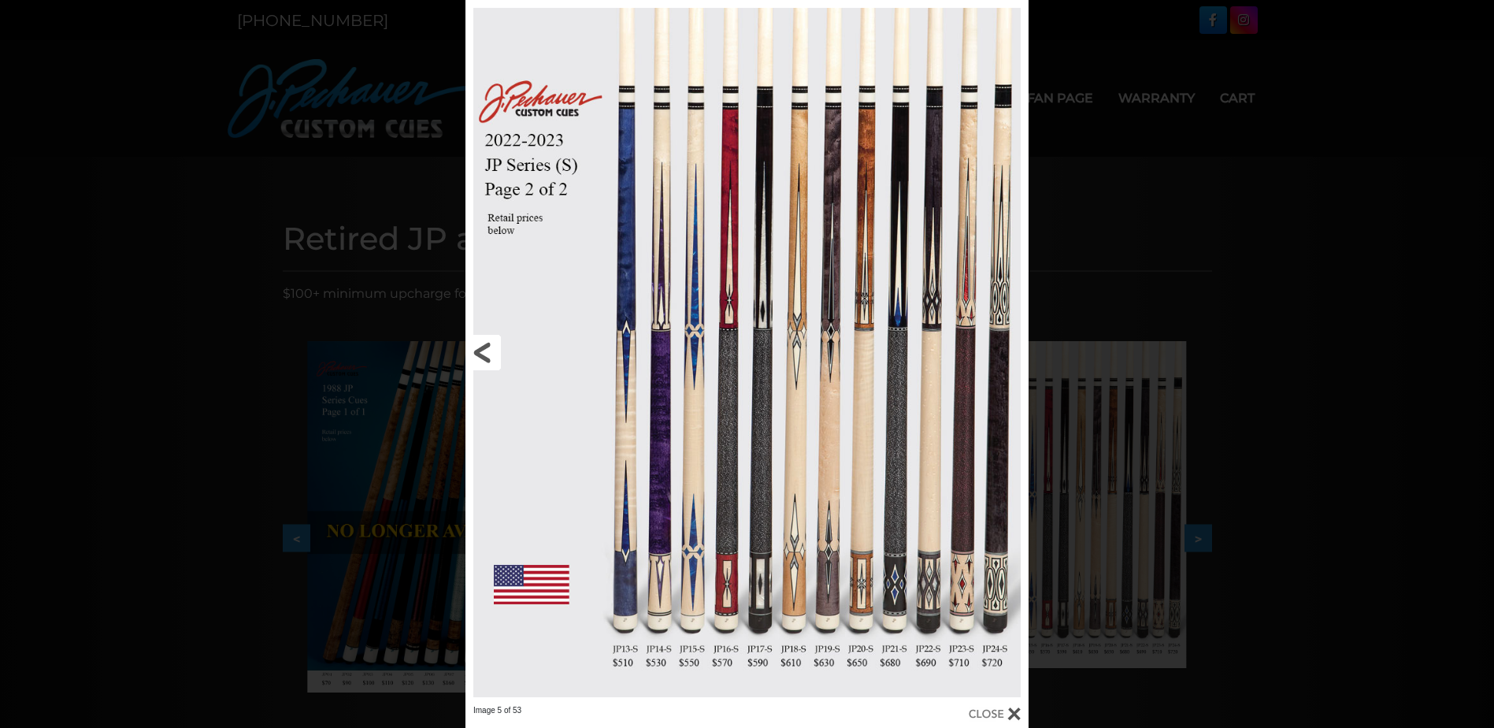
click at [480, 354] on link at bounding box center [592, 352] width 254 height 705
